Goal: Task Accomplishment & Management: Manage account settings

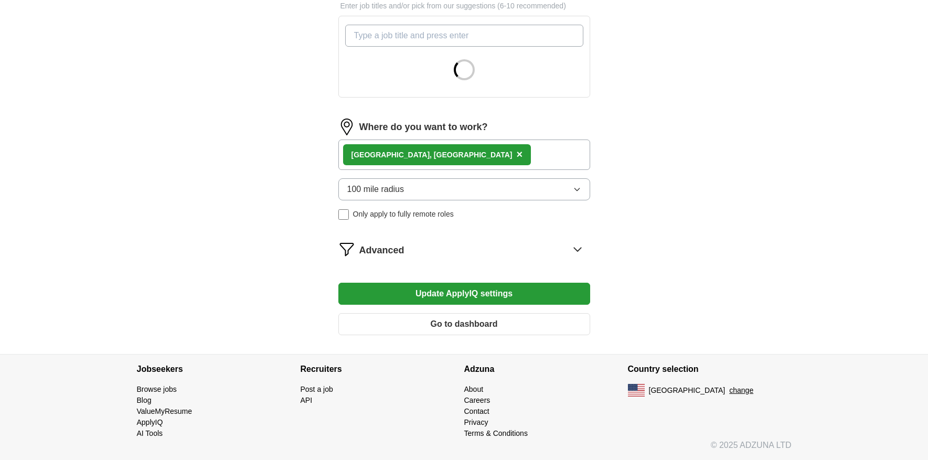
scroll to position [253, 0]
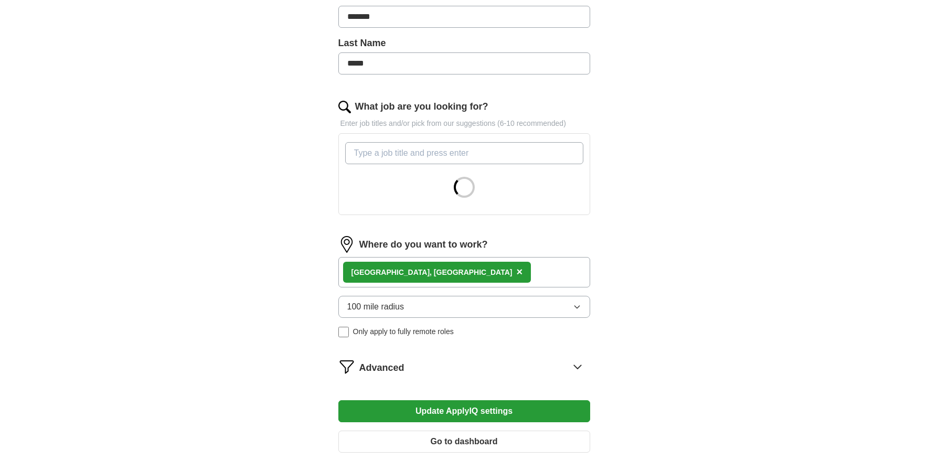
click at [420, 304] on button "100 mile radius" at bounding box center [464, 307] width 252 height 22
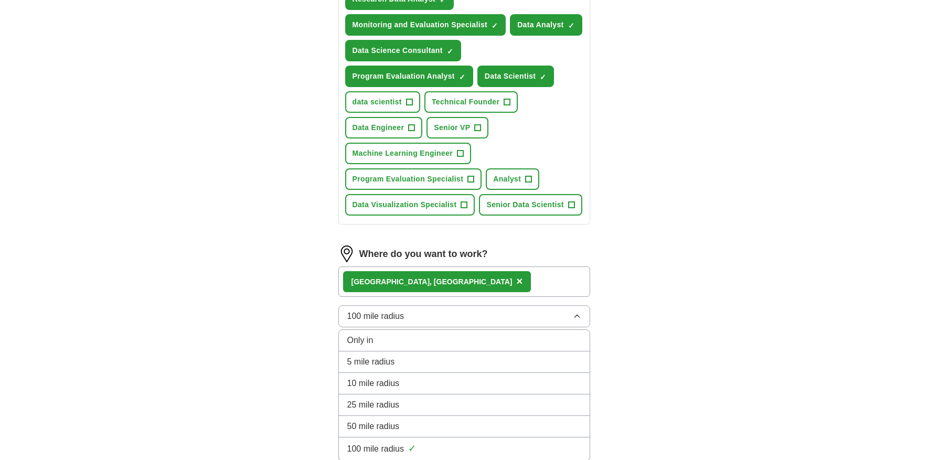
scroll to position [496, 0]
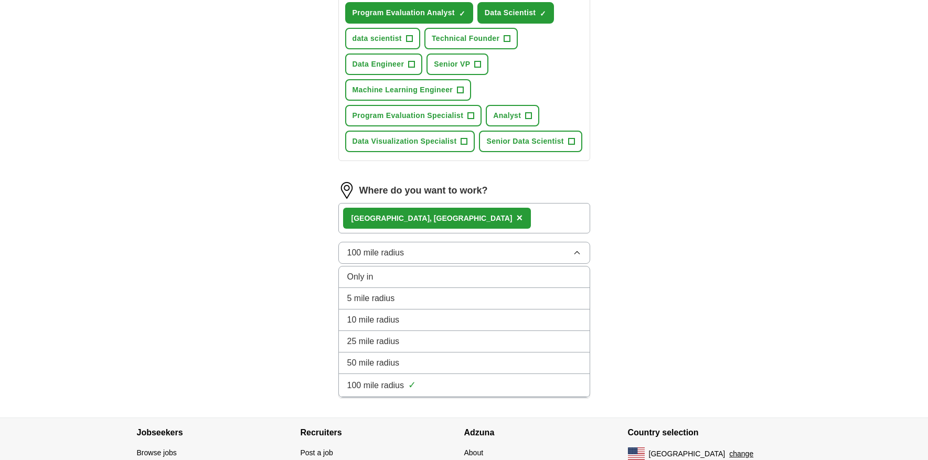
click at [377, 340] on span "25 mile radius" at bounding box center [373, 341] width 52 height 13
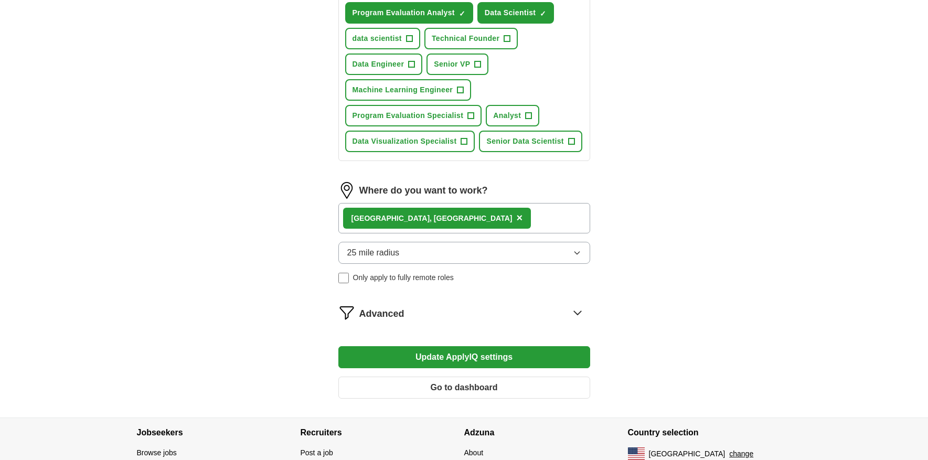
click at [463, 218] on div "[GEOGRAPHIC_DATA], [GEOGRAPHIC_DATA] ×" at bounding box center [464, 218] width 252 height 30
click at [457, 210] on div "[GEOGRAPHIC_DATA], [GEOGRAPHIC_DATA] ×" at bounding box center [464, 218] width 252 height 30
click at [422, 227] on div "[GEOGRAPHIC_DATA], [GEOGRAPHIC_DATA] ×" at bounding box center [464, 218] width 252 height 30
click at [437, 217] on div "[GEOGRAPHIC_DATA], [GEOGRAPHIC_DATA] ×" at bounding box center [464, 218] width 252 height 30
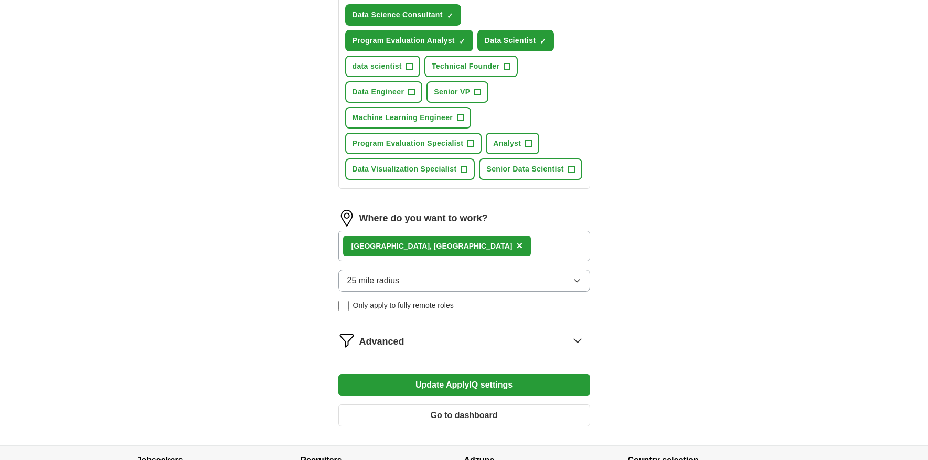
scroll to position [463, 0]
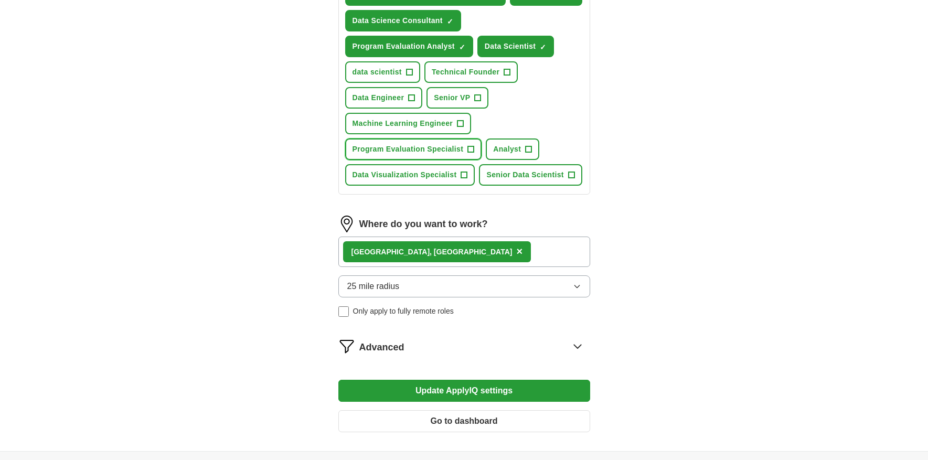
click at [437, 153] on span "Program Evaluation Specialist" at bounding box center [407, 149] width 111 height 11
click at [518, 151] on span "Analyst" at bounding box center [507, 149] width 28 height 11
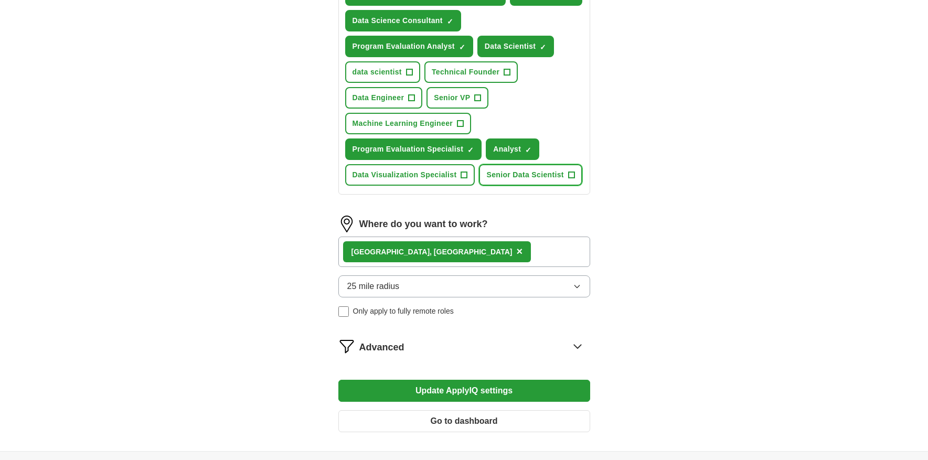
click at [522, 176] on span "Senior Data Scientist" at bounding box center [524, 174] width 77 height 11
click at [433, 177] on span "Data Visualization Specialist" at bounding box center [404, 174] width 104 height 11
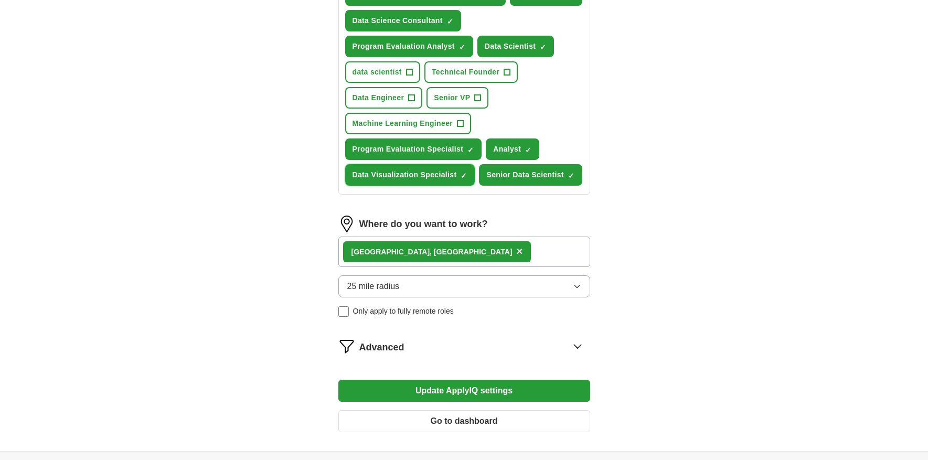
scroll to position [370, 0]
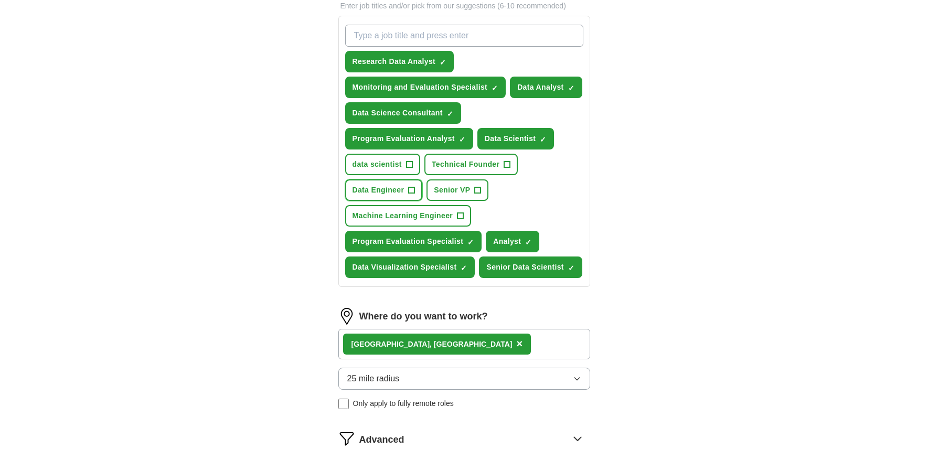
click at [384, 192] on span "Data Engineer" at bounding box center [378, 190] width 52 height 11
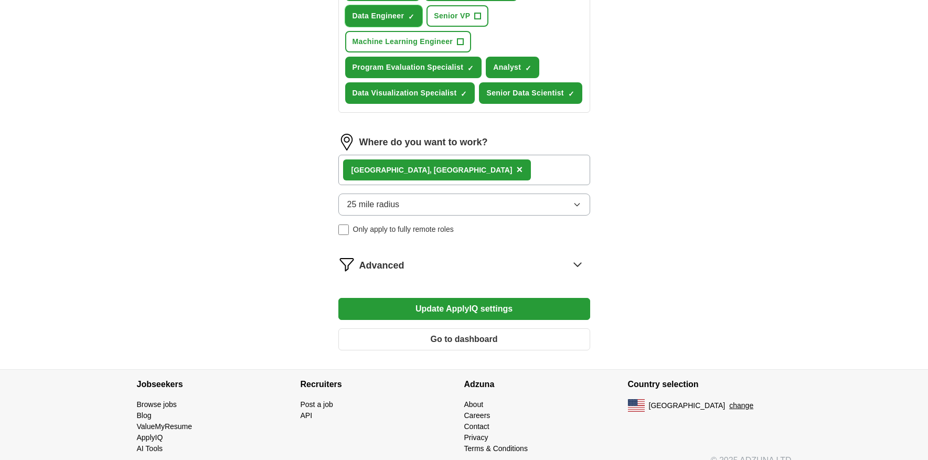
scroll to position [560, 0]
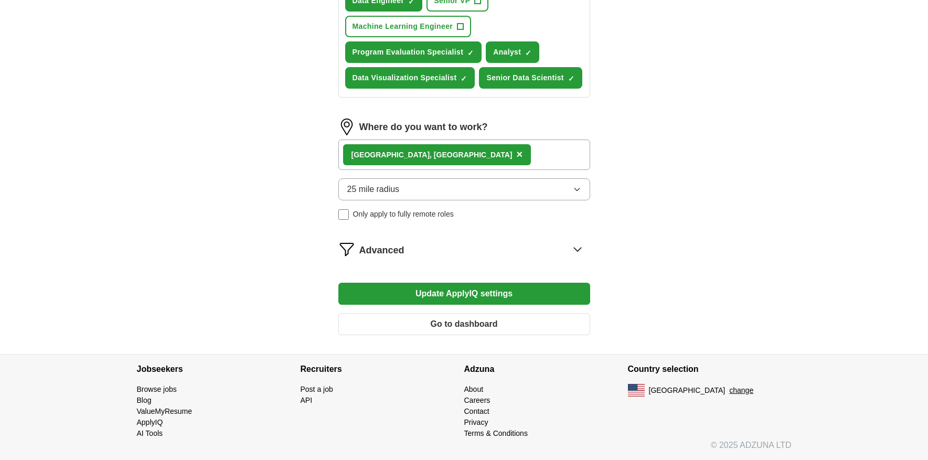
click at [459, 290] on button "Update ApplyIQ settings" at bounding box center [464, 294] width 252 height 22
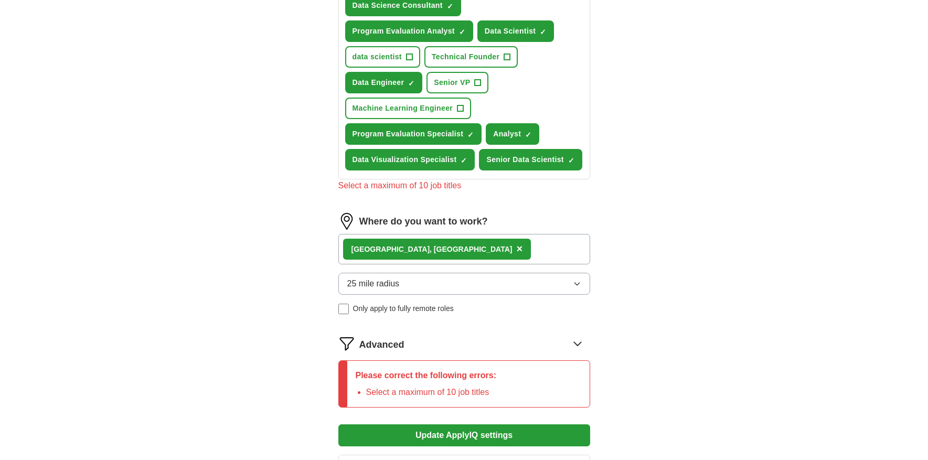
scroll to position [450, 0]
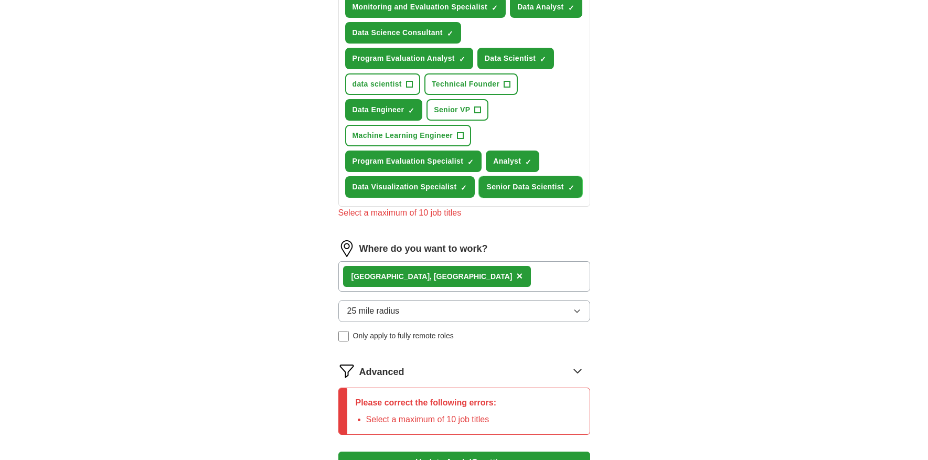
click at [0, 0] on span "×" at bounding box center [0, 0] width 0 height 0
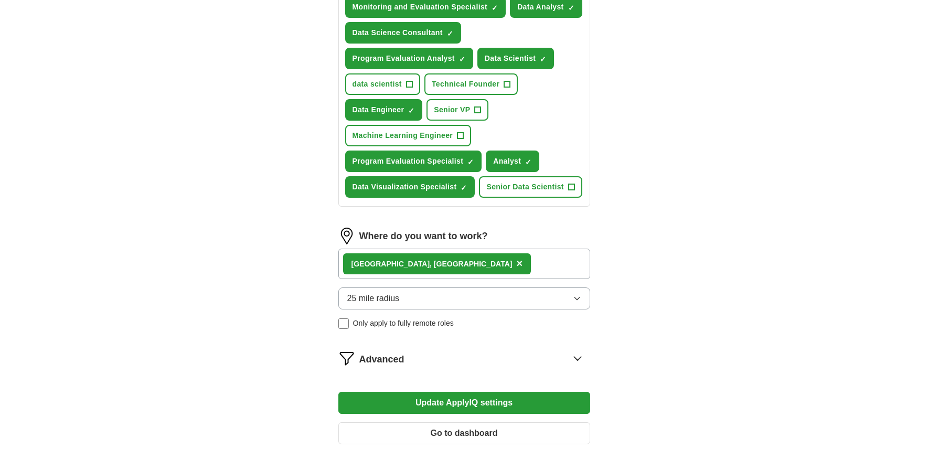
click at [491, 400] on button "Update ApplyIQ settings" at bounding box center [464, 403] width 252 height 22
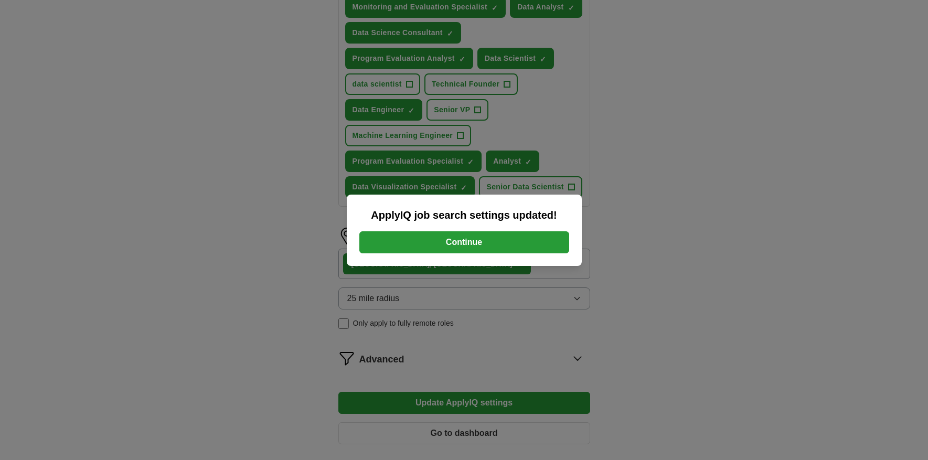
click at [468, 243] on button "Continue" at bounding box center [464, 242] width 210 height 22
